Goal: Transaction & Acquisition: Purchase product/service

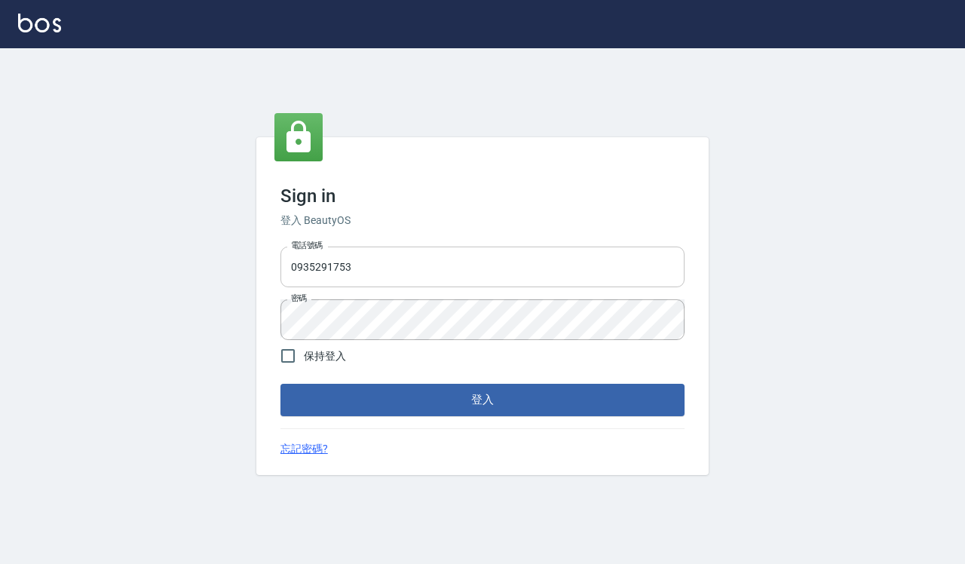
click at [389, 257] on input "0935291753" at bounding box center [483, 267] width 404 height 41
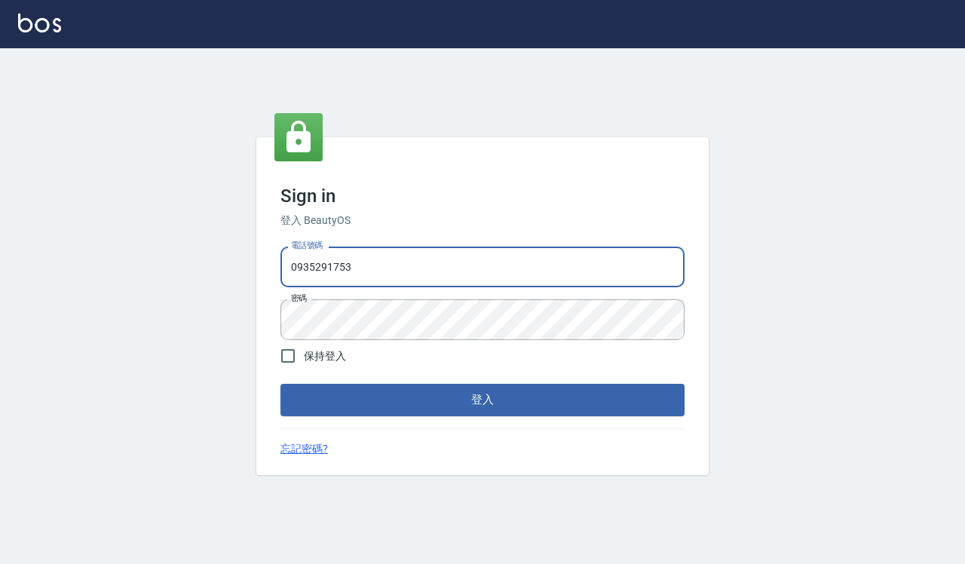
type input "0918733560"
click at [333, 360] on span "保持登入" at bounding box center [325, 356] width 42 height 16
click at [304, 360] on input "保持登入" at bounding box center [288, 356] width 32 height 32
checkbox input "true"
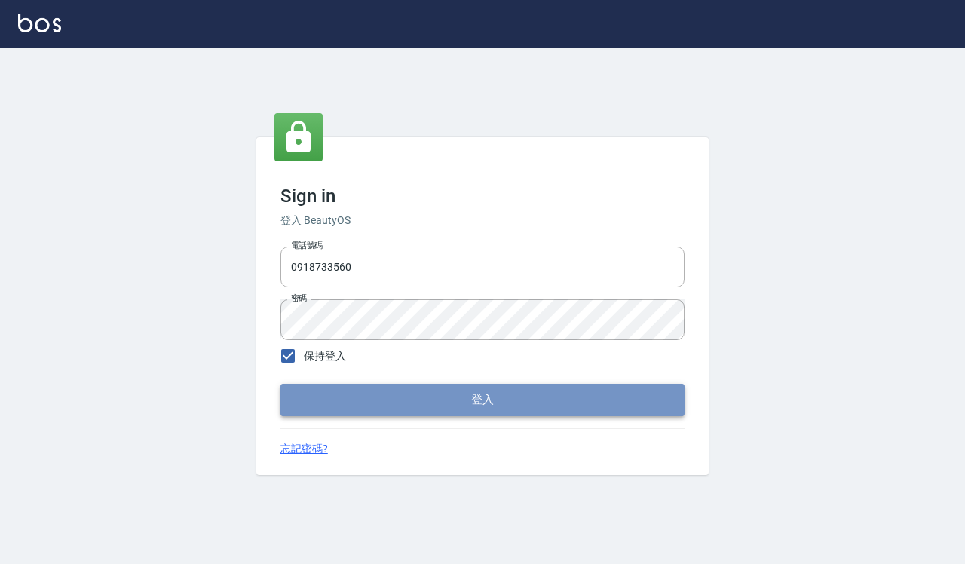
click at [412, 404] on button "登入" at bounding box center [483, 400] width 404 height 32
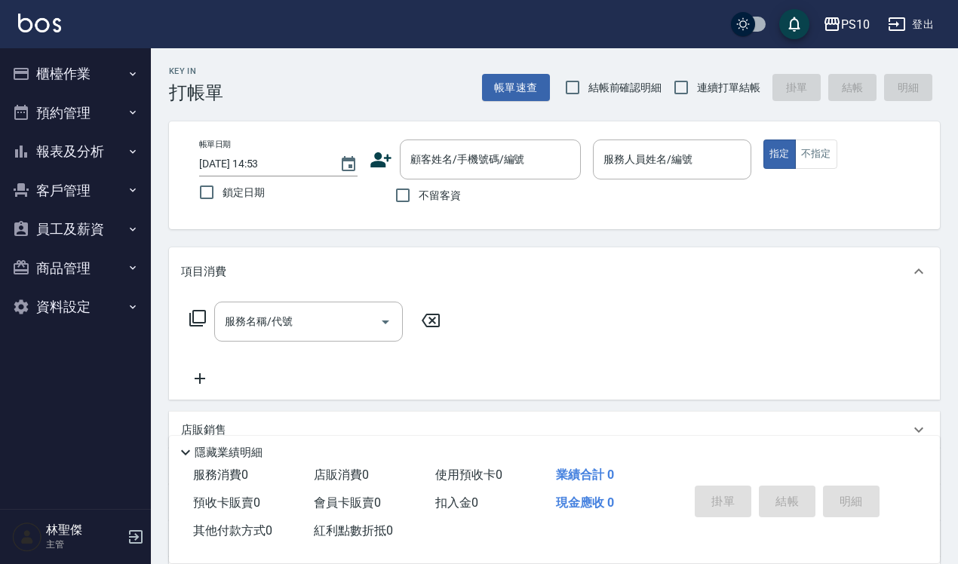
click at [643, 80] on span "結帳前確認明細" at bounding box center [625, 88] width 74 height 16
click at [588, 79] on input "結帳前確認明細" at bounding box center [573, 88] width 32 height 32
checkbox input "true"
click at [707, 84] on span "連續打單結帳" at bounding box center [728, 88] width 63 height 16
click at [697, 84] on input "連續打單結帳" at bounding box center [681, 88] width 32 height 32
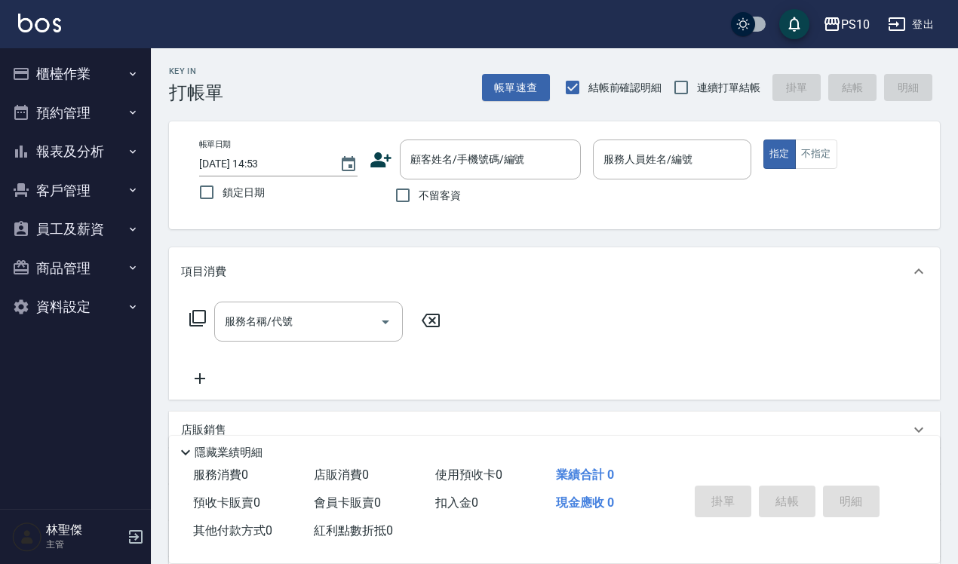
checkbox input "true"
click at [431, 202] on span "不留客資" at bounding box center [440, 196] width 42 height 16
click at [419, 202] on input "不留客資" at bounding box center [403, 195] width 32 height 32
checkbox input "true"
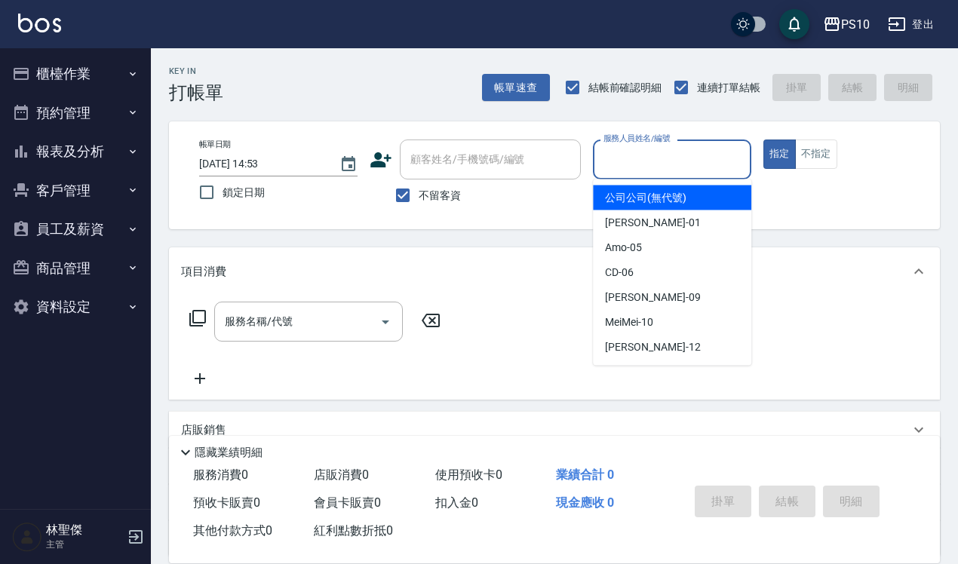
click at [621, 164] on input "服務人員姓名/編號" at bounding box center [672, 159] width 145 height 26
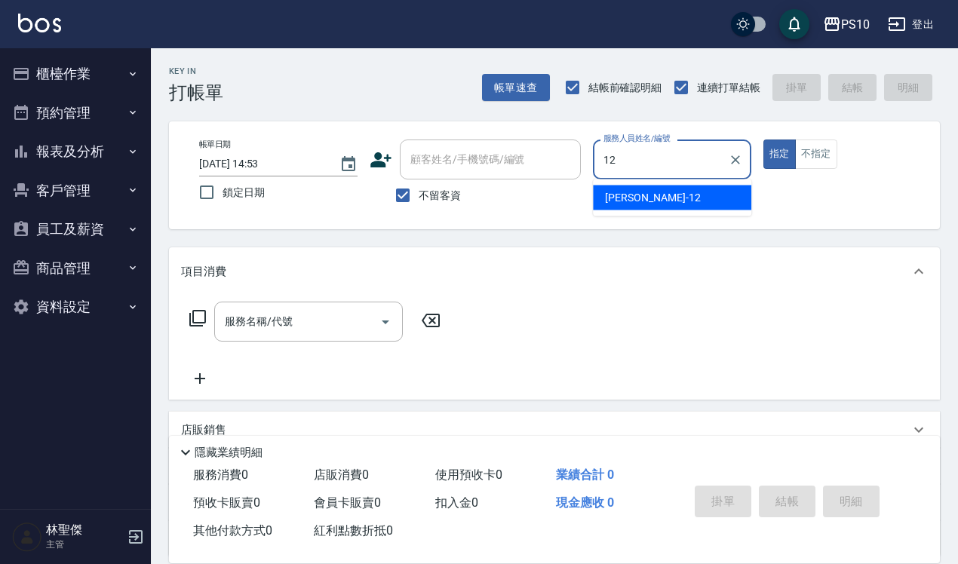
type input "[PERSON_NAME]-12"
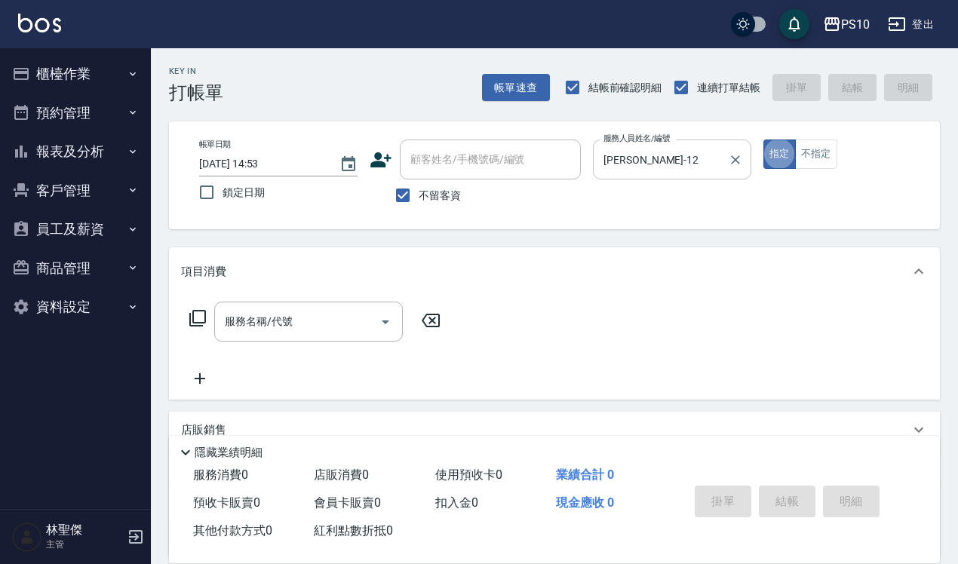
type button "true"
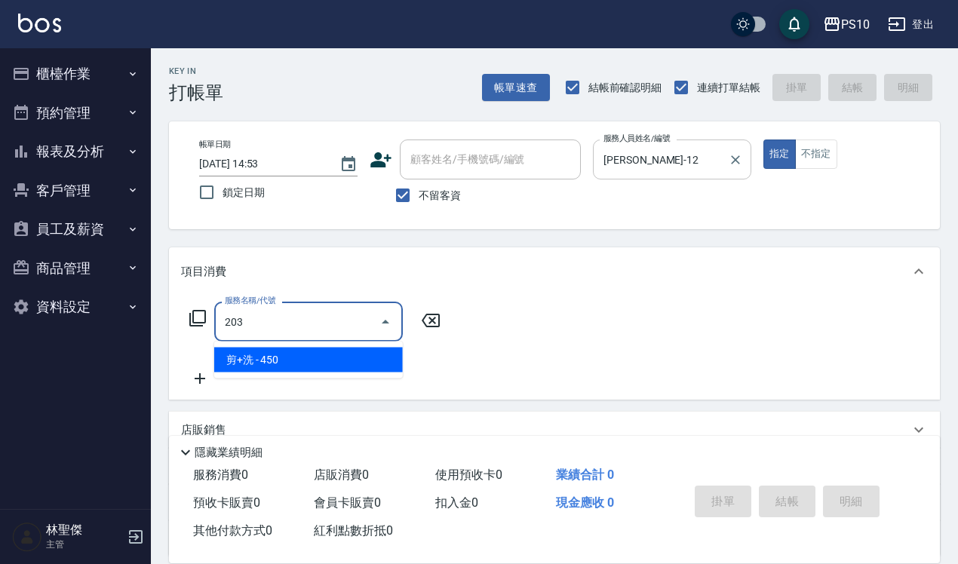
type input "剪+洗(203)"
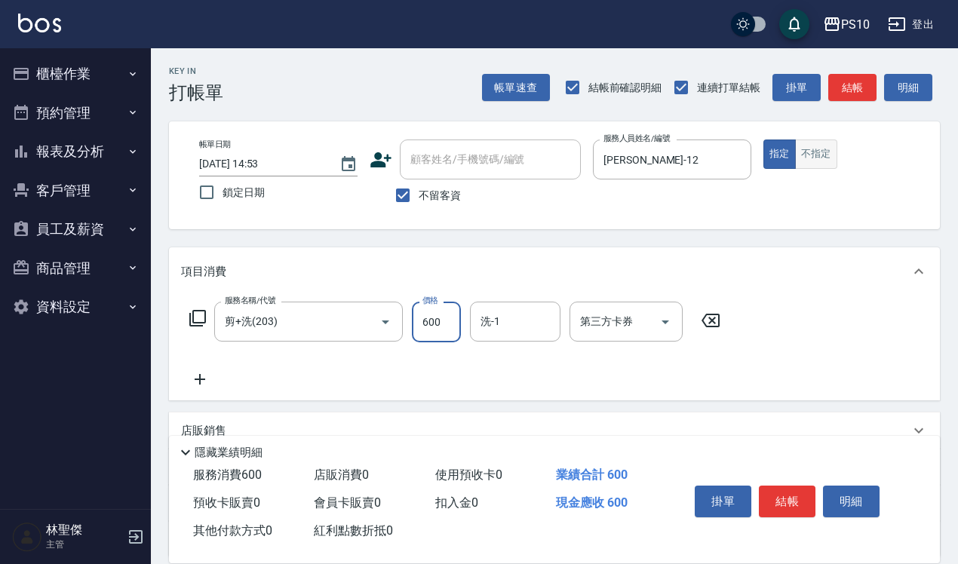
type input "600"
click at [815, 152] on button "不指定" at bounding box center [816, 154] width 42 height 29
click at [779, 510] on button "結帳" at bounding box center [787, 502] width 57 height 32
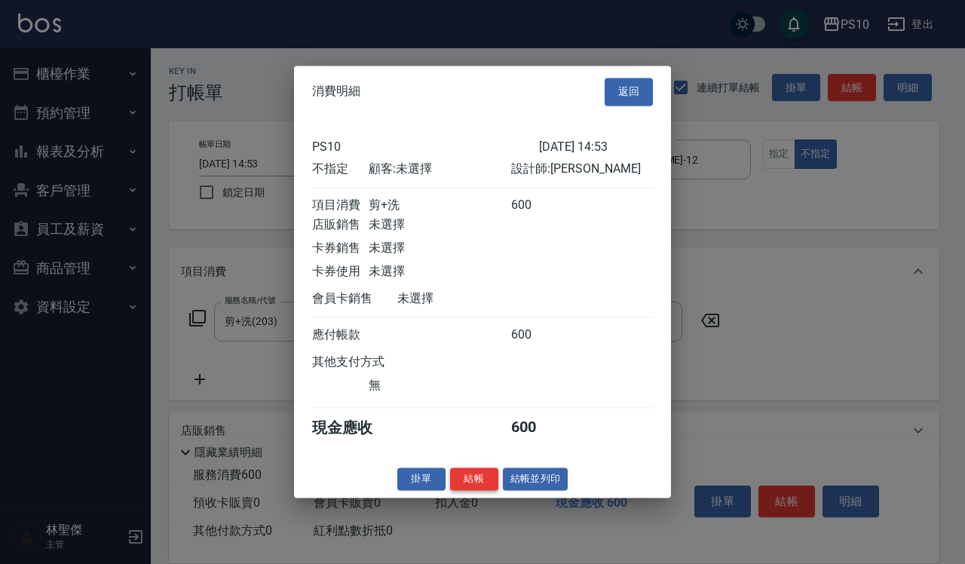
click at [465, 489] on button "結帳" at bounding box center [474, 479] width 48 height 23
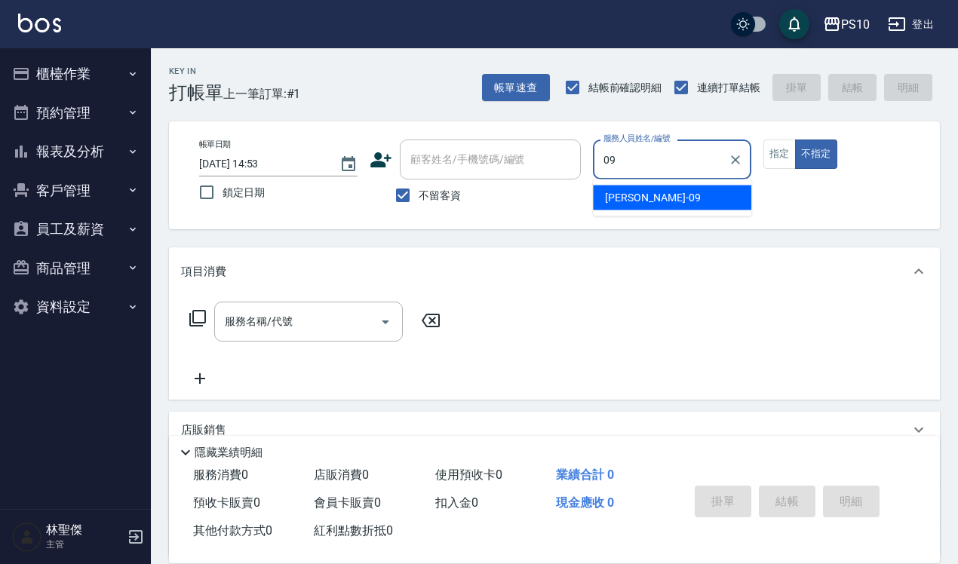
type input "[PERSON_NAME]-09"
type button "false"
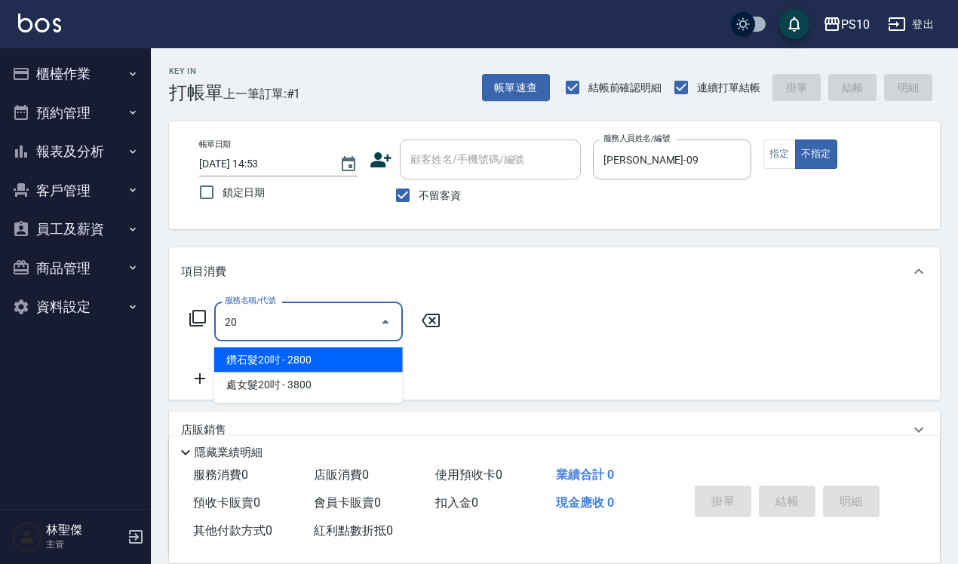
type input "2"
type input "洗髮(101)"
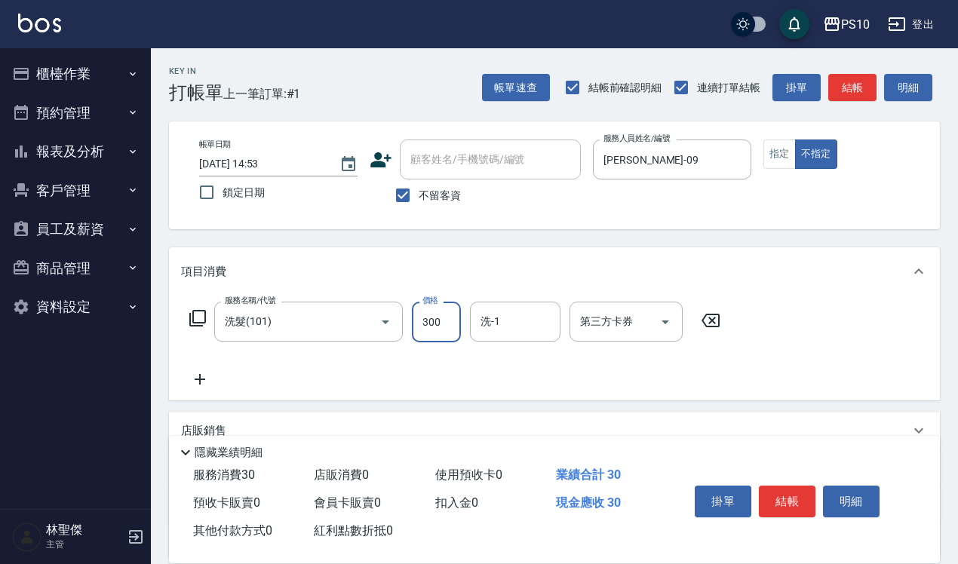
type input "300"
click at [780, 142] on button "指定" at bounding box center [779, 154] width 32 height 29
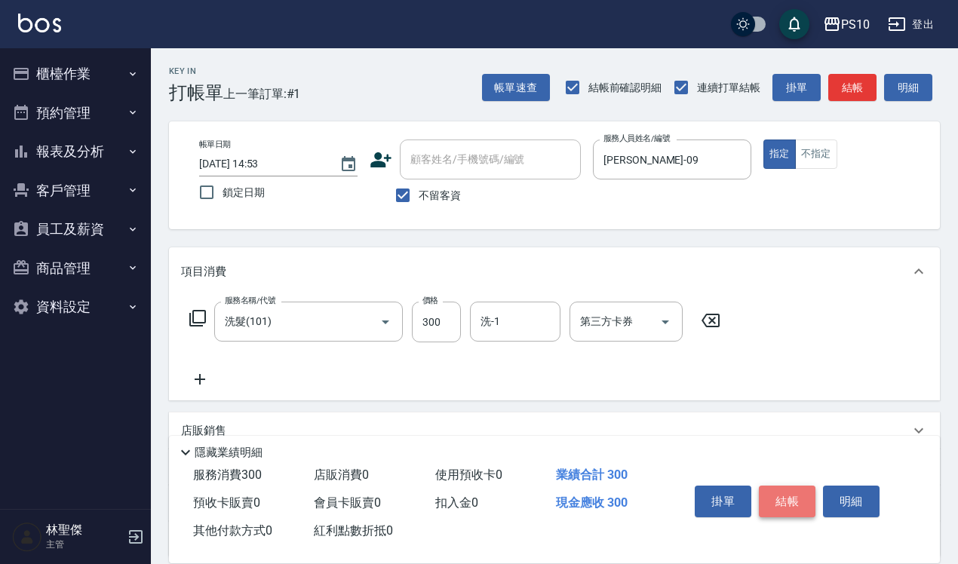
click at [786, 501] on button "結帳" at bounding box center [787, 502] width 57 height 32
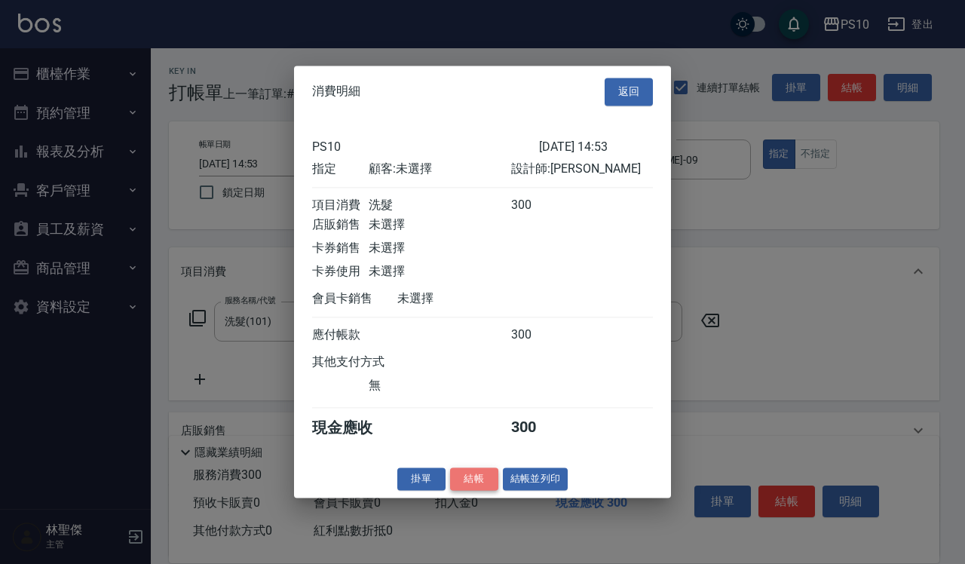
click at [471, 491] on button "結帳" at bounding box center [474, 479] width 48 height 23
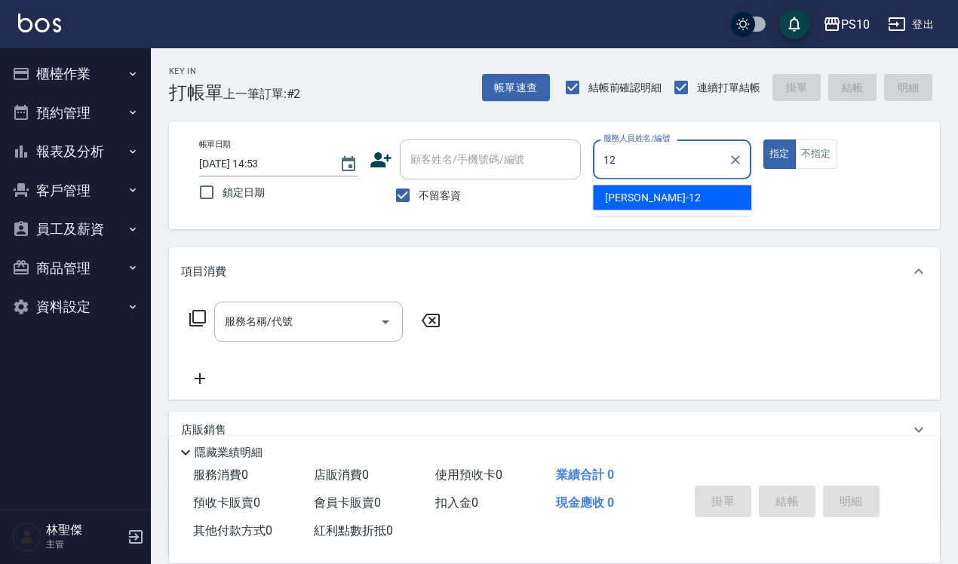
type input "[PERSON_NAME]-12"
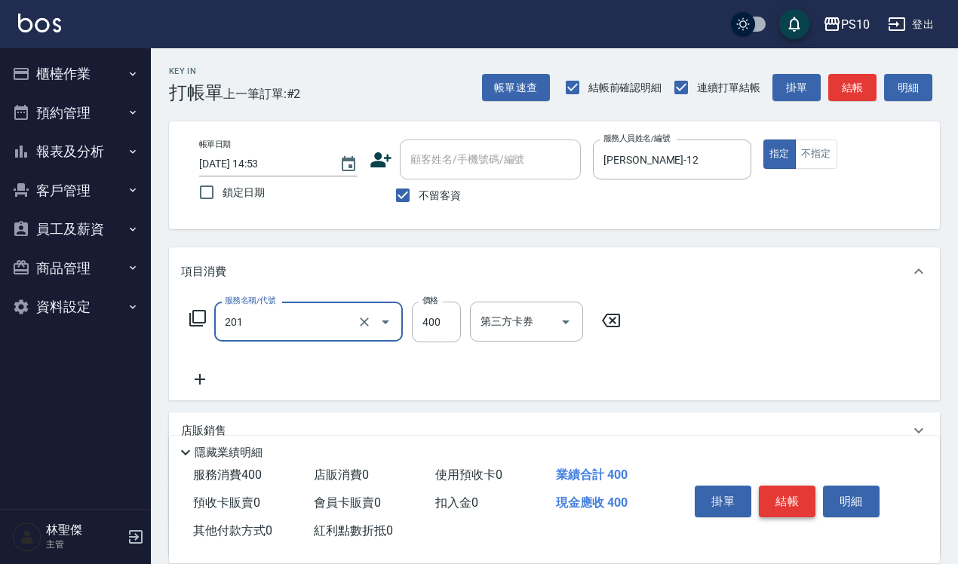
type input "剪髮(201)"
click at [793, 511] on button "結帳" at bounding box center [787, 502] width 57 height 32
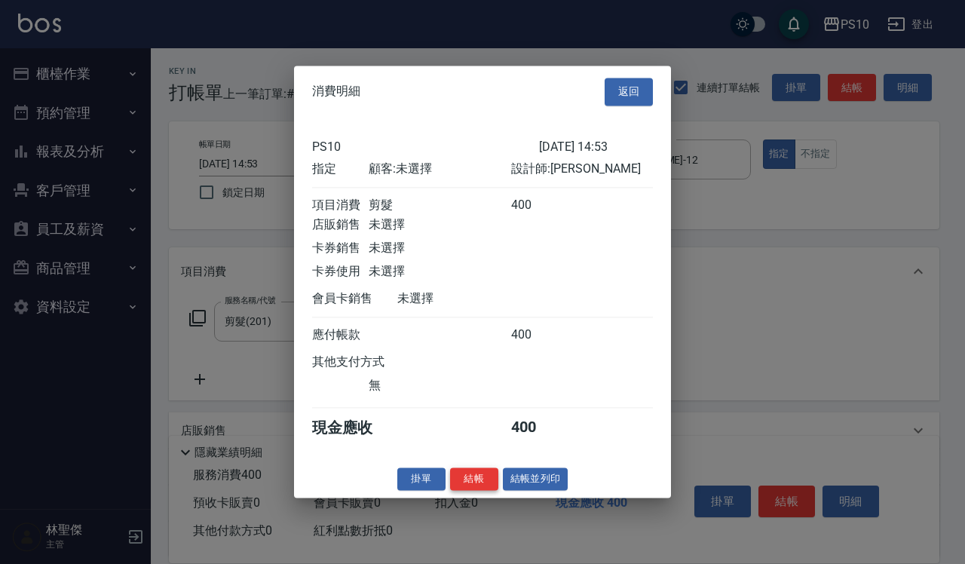
click at [472, 486] on button "結帳" at bounding box center [474, 479] width 48 height 23
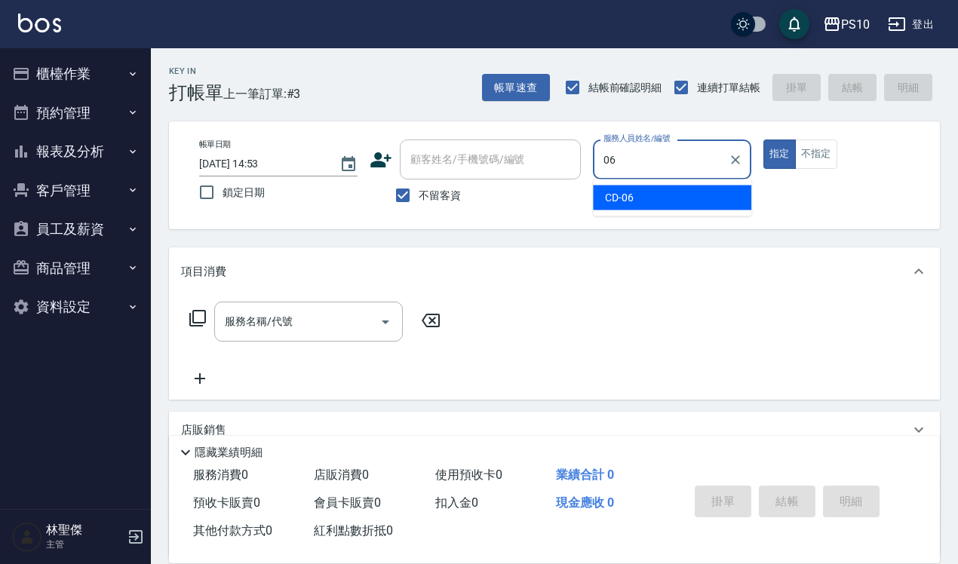
type input "CD-06"
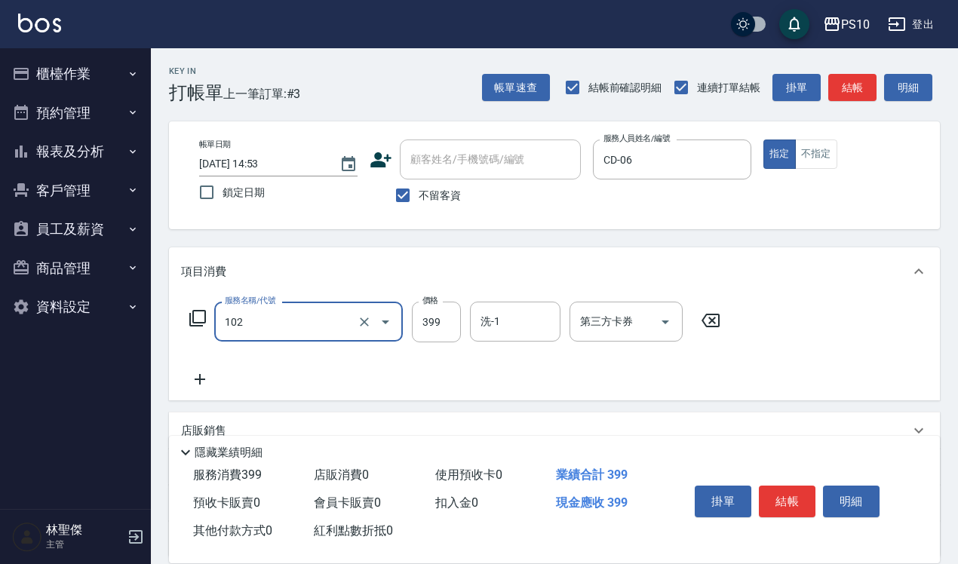
type input "SPA洗髮399(102)"
click at [819, 148] on button "不指定" at bounding box center [816, 154] width 42 height 29
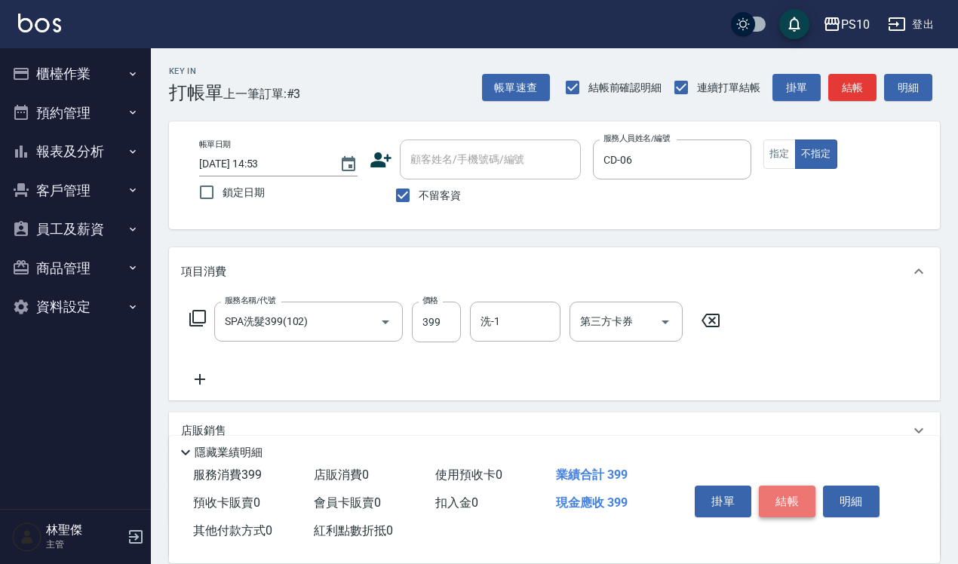
click at [786, 496] on button "結帳" at bounding box center [787, 502] width 57 height 32
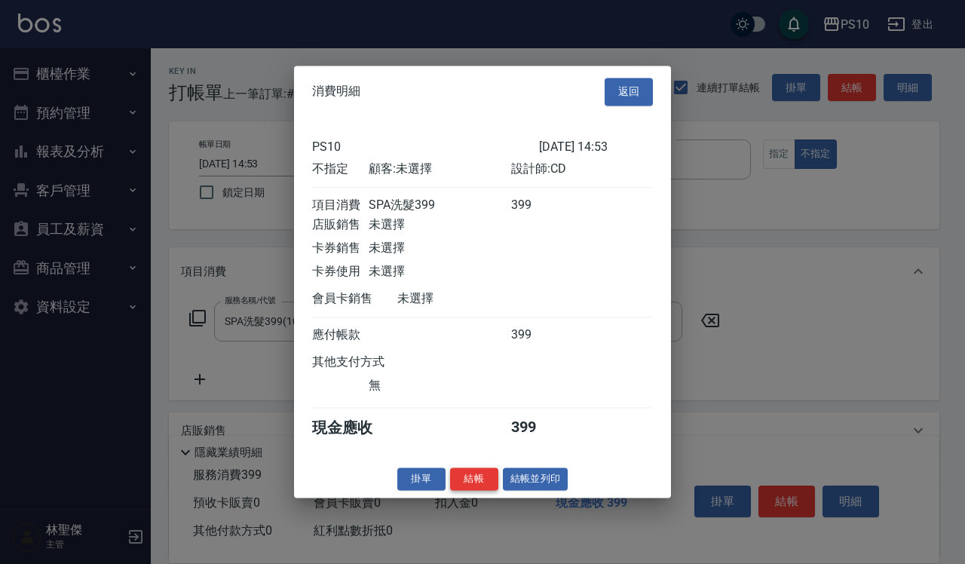
click at [466, 490] on button "結帳" at bounding box center [474, 479] width 48 height 23
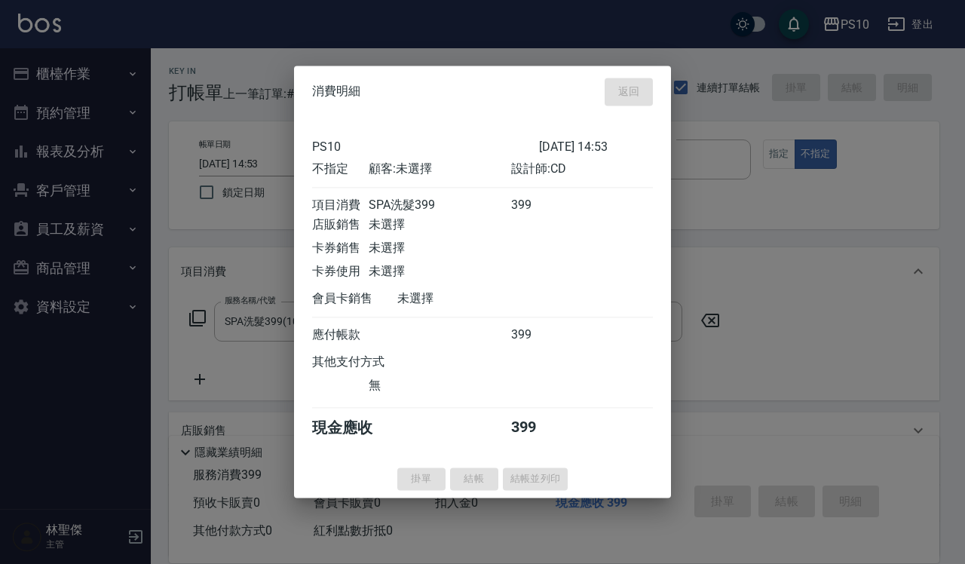
type input "[DATE] 14:54"
